Goal: Task Accomplishment & Management: Manage account settings

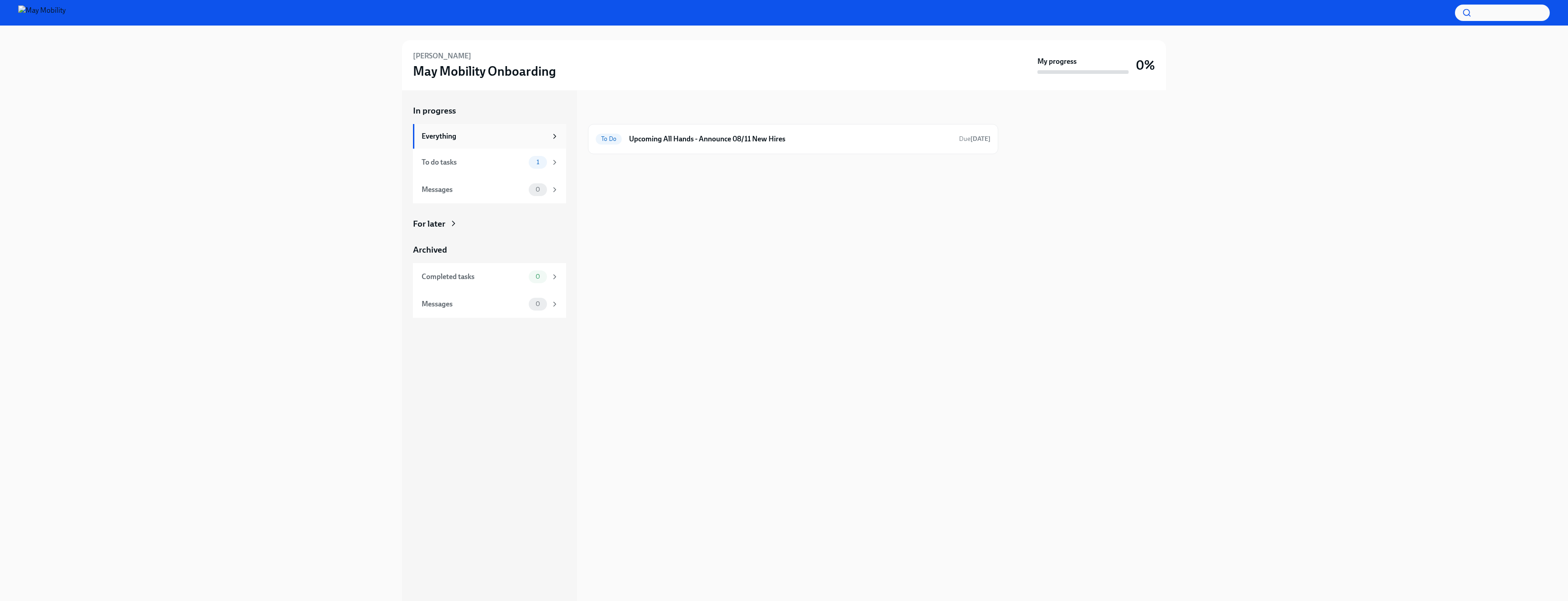
click at [540, 135] on div "Everything" at bounding box center [485, 136] width 125 height 10
click at [442, 167] on div "To do tasks 1" at bounding box center [490, 162] width 137 height 13
click at [554, 164] on icon at bounding box center [555, 162] width 8 height 8
click at [671, 160] on div at bounding box center [793, 169] width 410 height 29
click at [668, 141] on h6 "Upcoming All Hands - Announce 07/14 New Hires" at bounding box center [794, 139] width 315 height 10
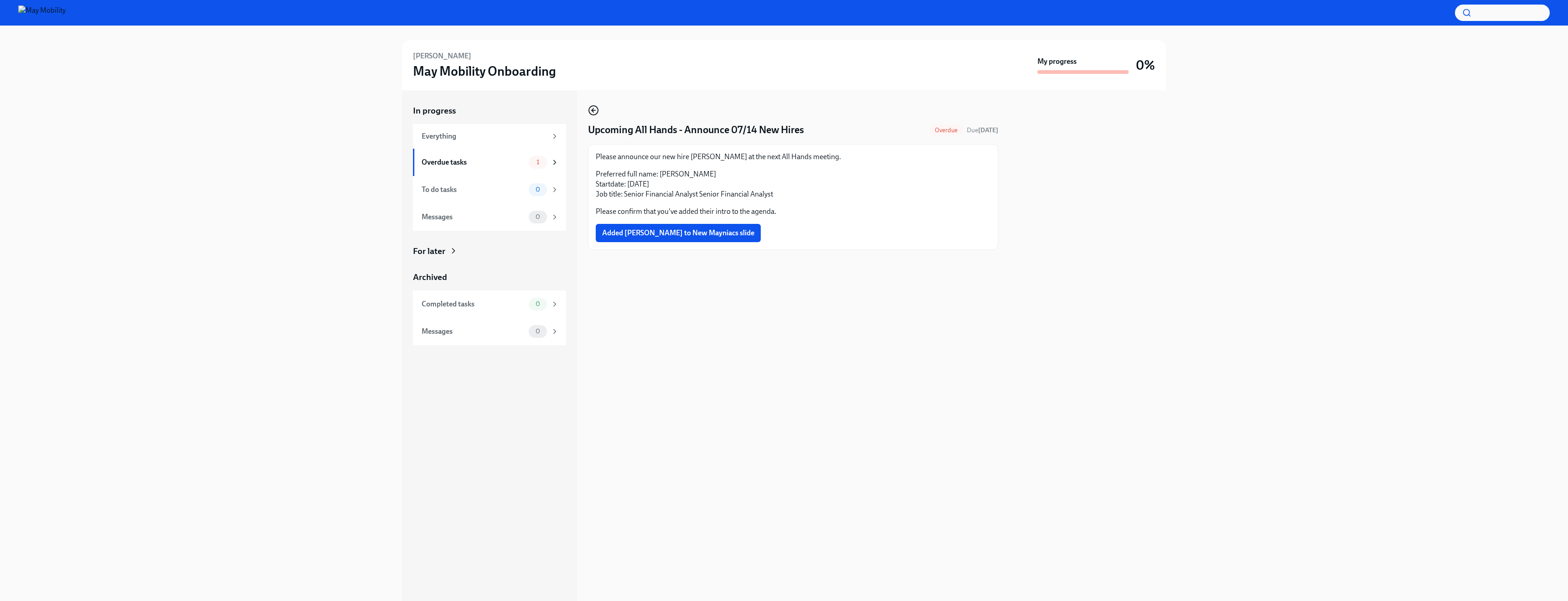
click at [597, 110] on icon "button" at bounding box center [593, 110] width 11 height 11
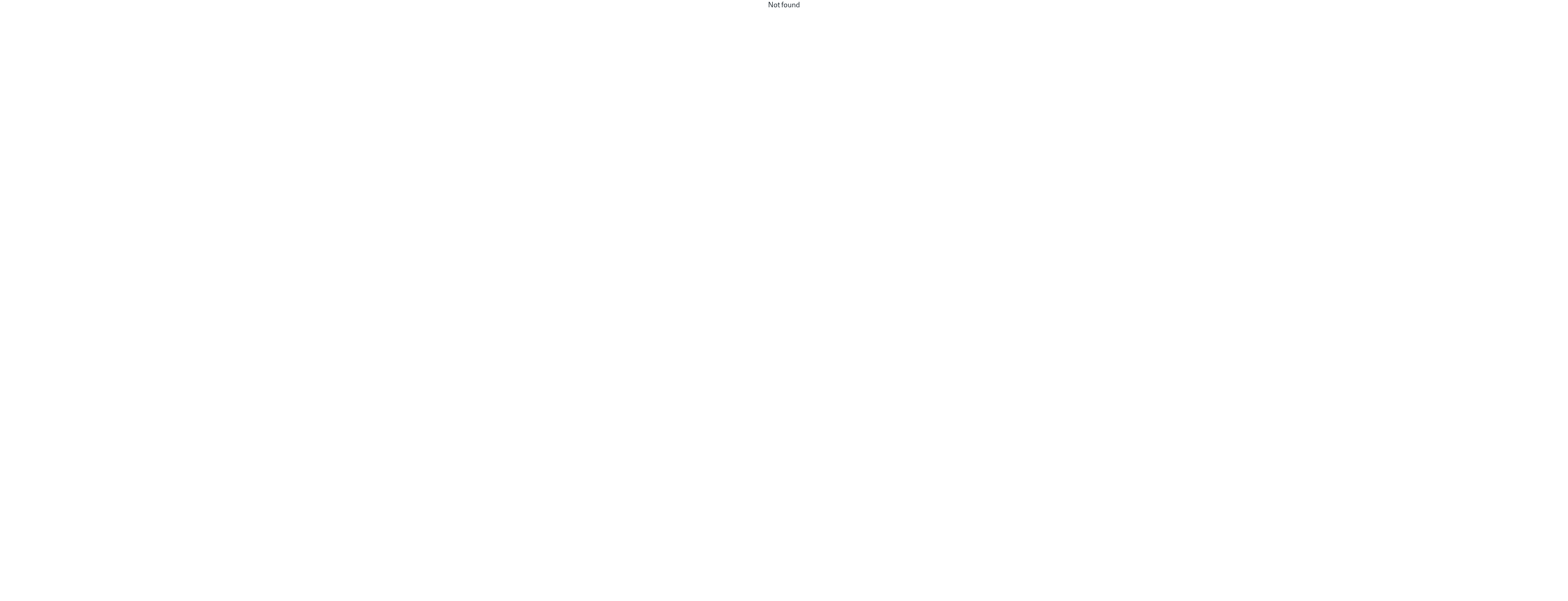
click at [579, 342] on div "Not found" at bounding box center [784, 300] width 1568 height 601
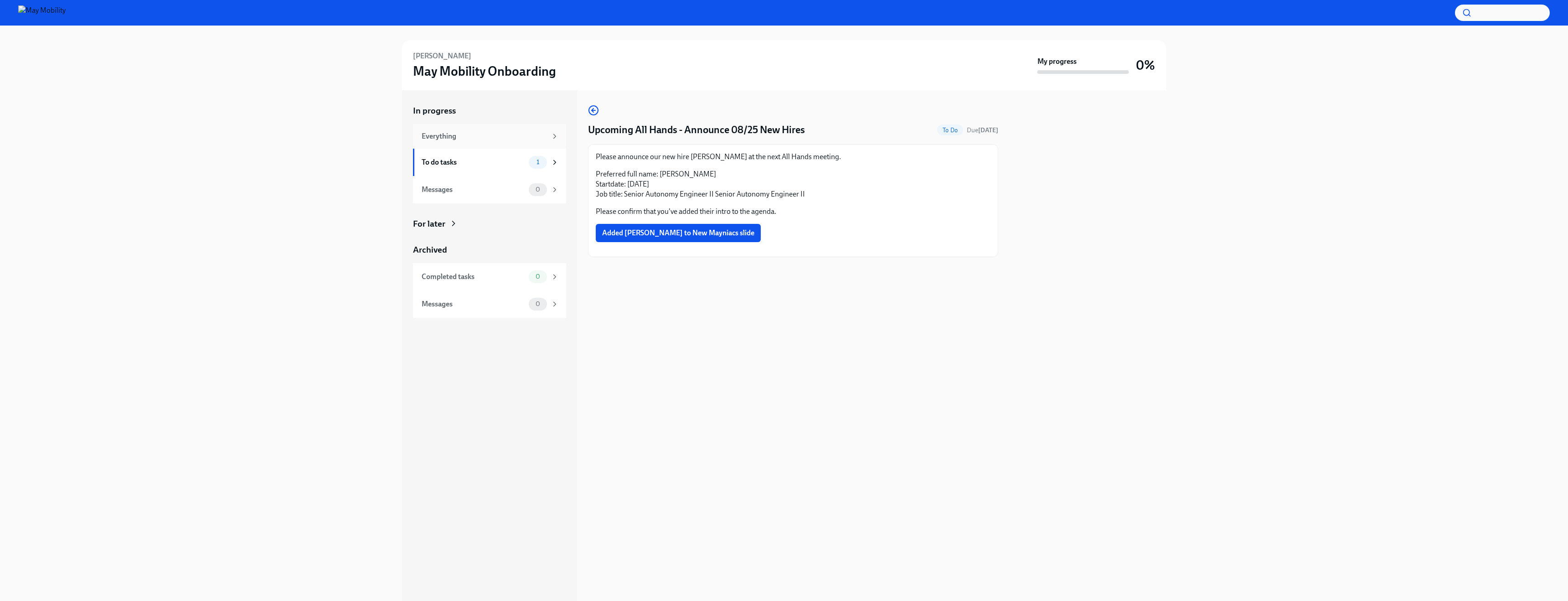
click at [494, 133] on div "Everything" at bounding box center [485, 136] width 125 height 10
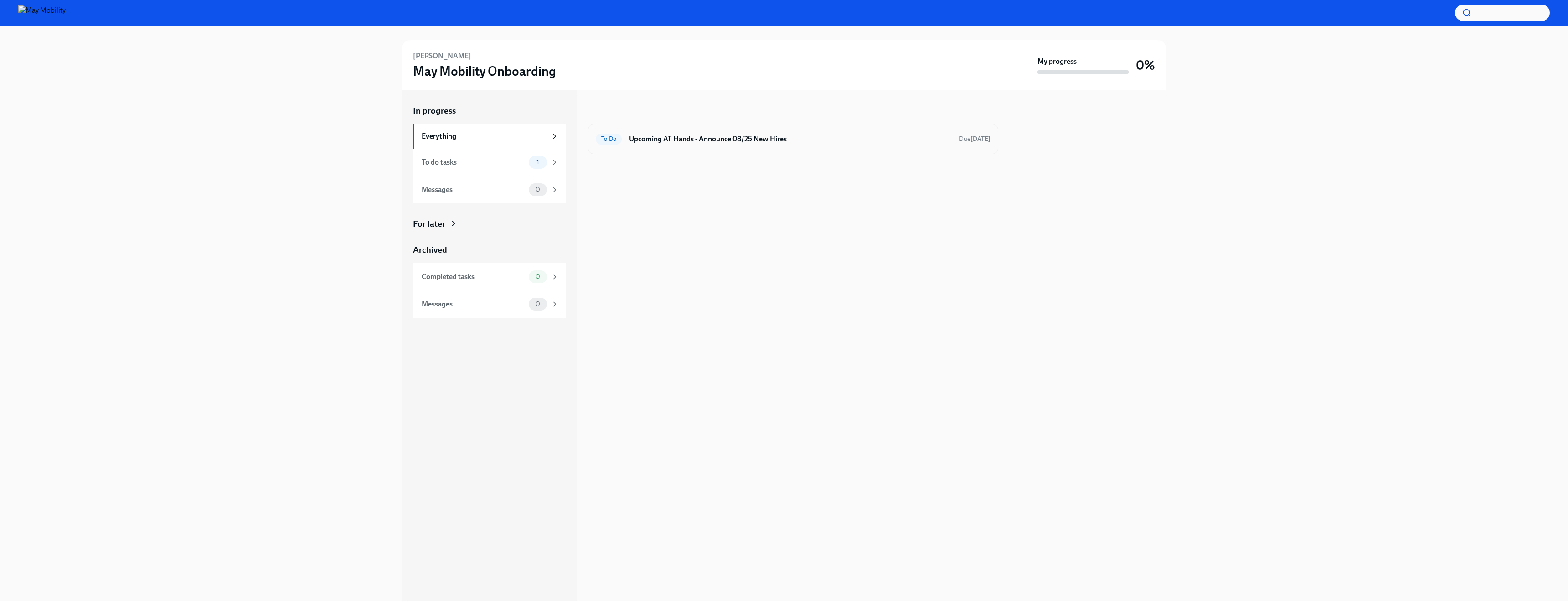
click at [701, 141] on h6 "Upcoming All Hands - Announce 08/25 New Hires" at bounding box center [790, 139] width 323 height 10
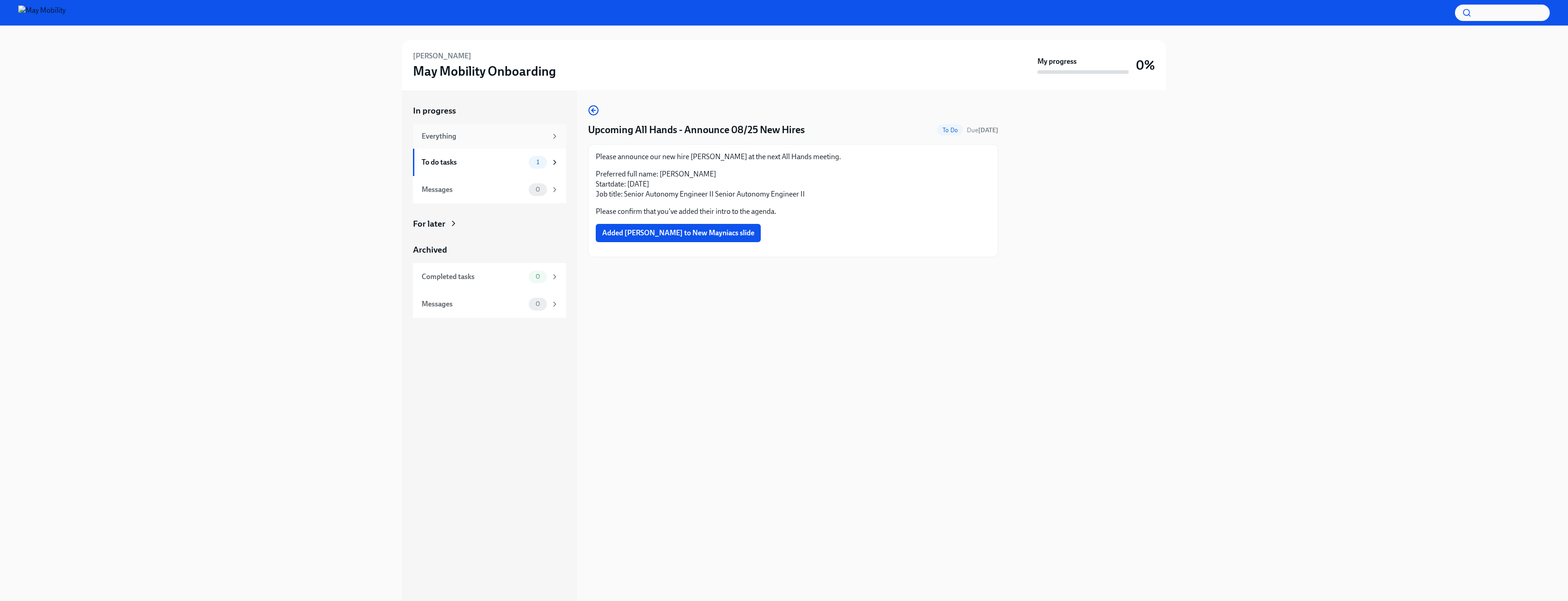
click at [450, 138] on div "Everything" at bounding box center [485, 136] width 125 height 10
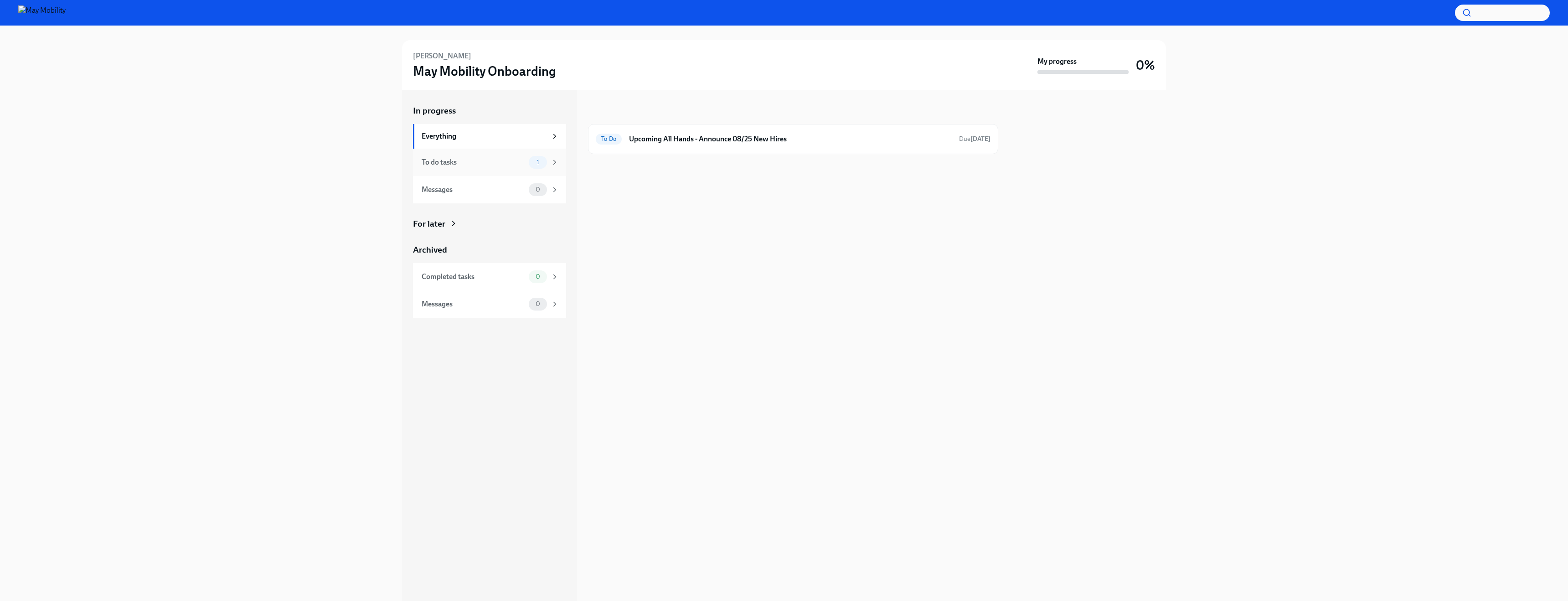
click at [453, 160] on div "To do tasks" at bounding box center [474, 162] width 103 height 10
click at [427, 219] on div "For later" at bounding box center [429, 223] width 32 height 12
click at [465, 160] on div "To do tasks" at bounding box center [474, 162] width 103 height 10
click at [440, 73] on h3 "May Mobility Onboarding" at bounding box center [484, 71] width 143 height 16
click at [435, 52] on h6 "[PERSON_NAME]" at bounding box center [442, 56] width 58 height 10
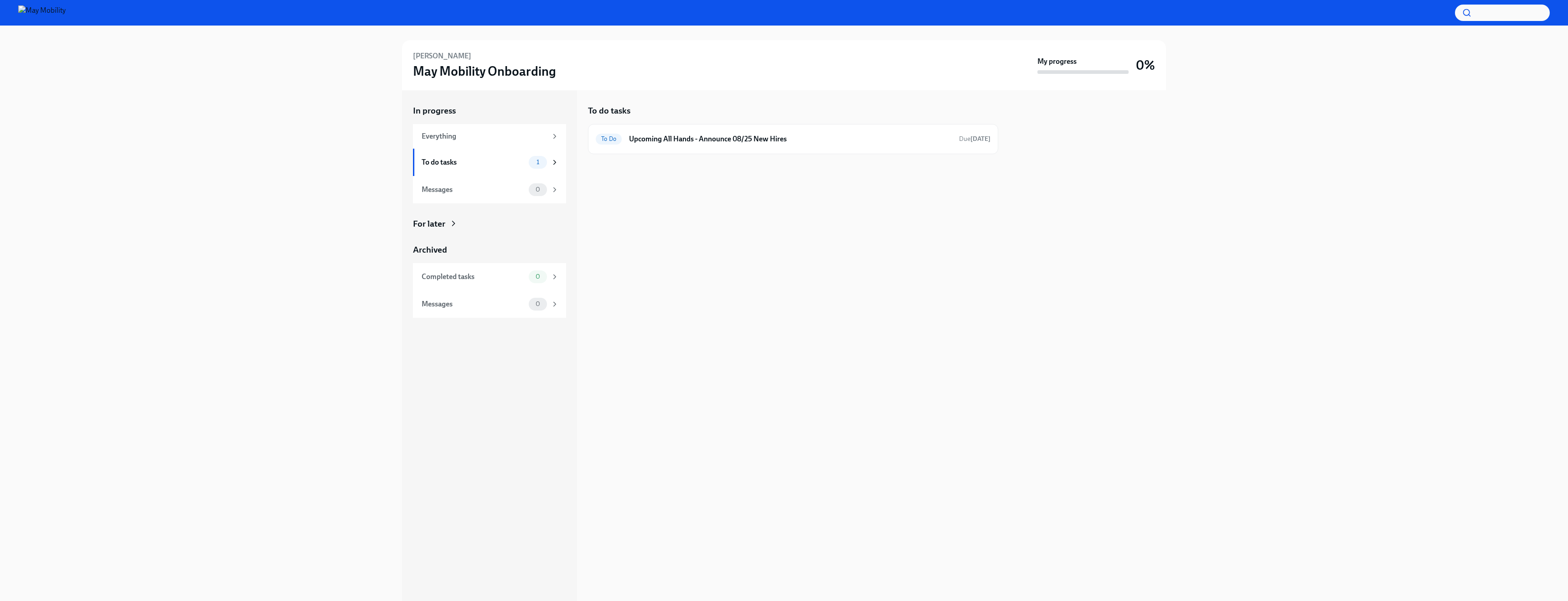
click at [30, 11] on img at bounding box center [42, 13] width 47 height 15
click at [39, 12] on img at bounding box center [42, 13] width 47 height 15
